Goal: Task Accomplishment & Management: Manage account settings

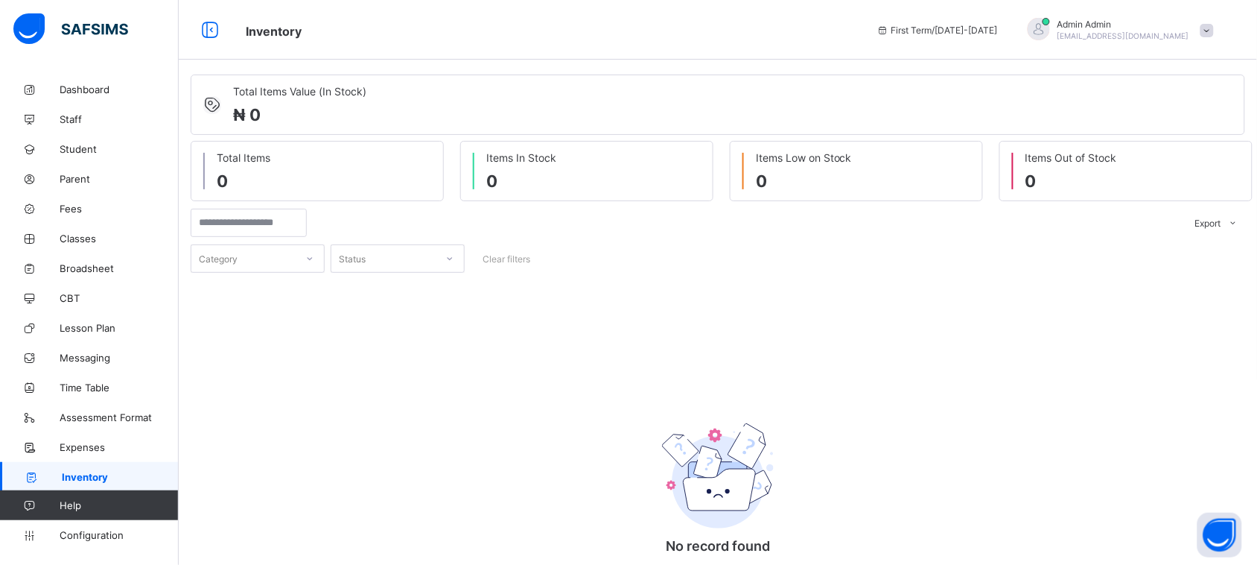
click at [746, 352] on div "No record found There are currently no records found." at bounding box center [718, 449] width 1055 height 352
click at [626, 378] on div "No record found There are currently no records found." at bounding box center [718, 449] width 1055 height 352
click at [107, 529] on span "Configuration" at bounding box center [119, 535] width 118 height 12
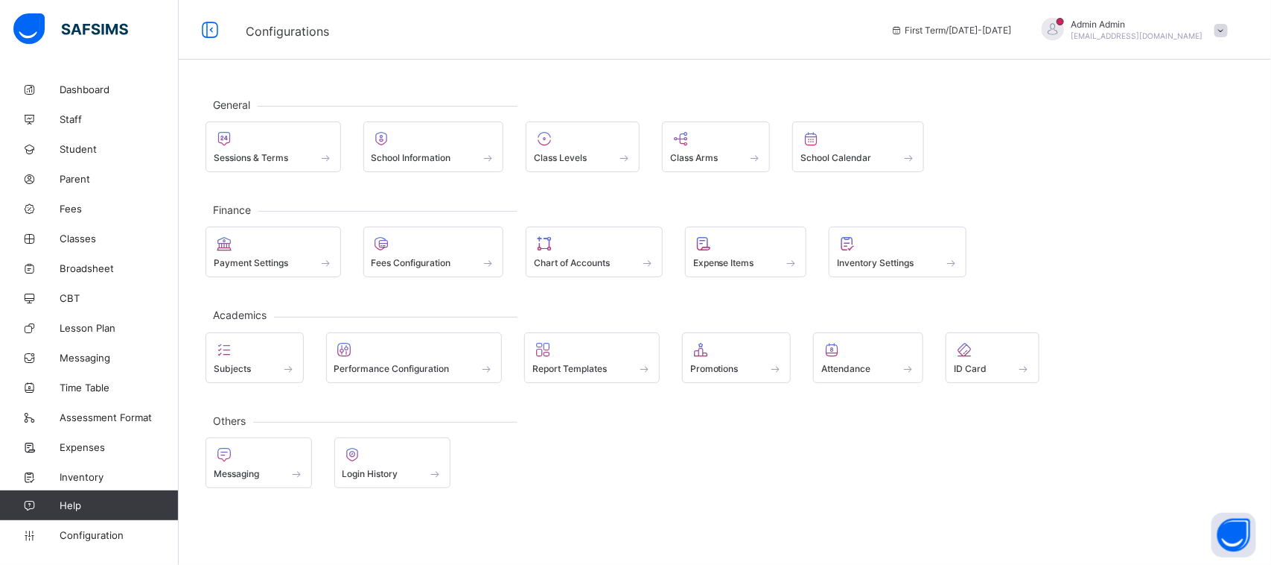
click at [835, 90] on div "General Sessions & Terms School Information Class Levels Class Arms School Cale…" at bounding box center [725, 292] width 1093 height 436
click at [909, 273] on div "Inventory Settings" at bounding box center [898, 251] width 138 height 51
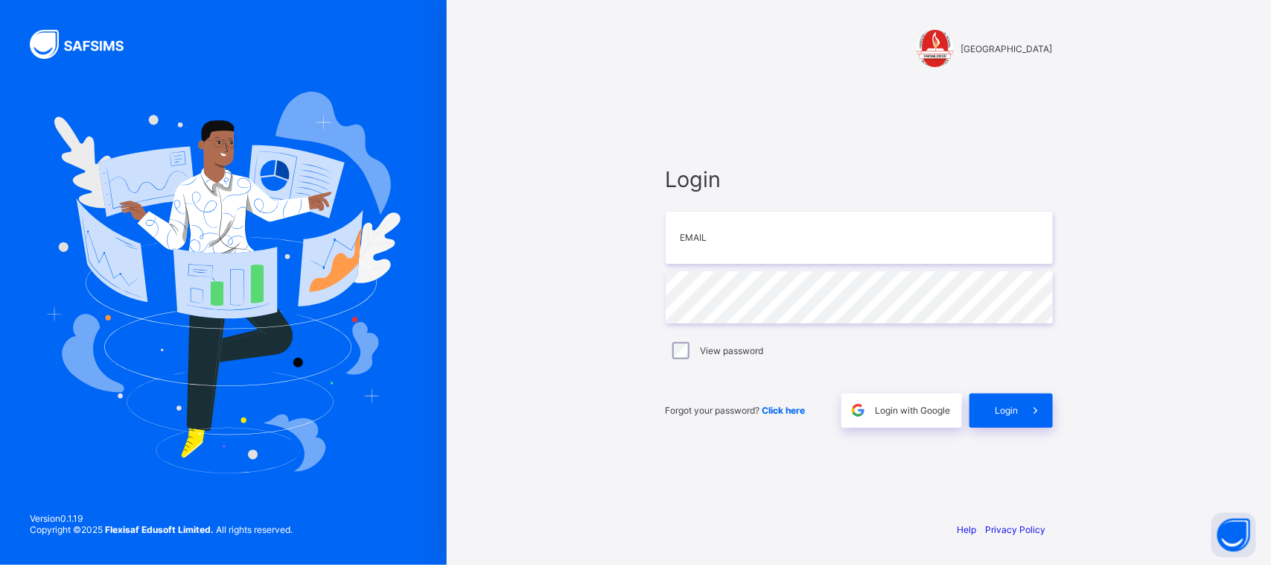
click at [535, 161] on div "FERSCOAT INTERNATIONAL SCHOOL Login Email Password View password Forgot your pa…" at bounding box center [859, 282] width 825 height 565
